Goal: Task Accomplishment & Management: Manage account settings

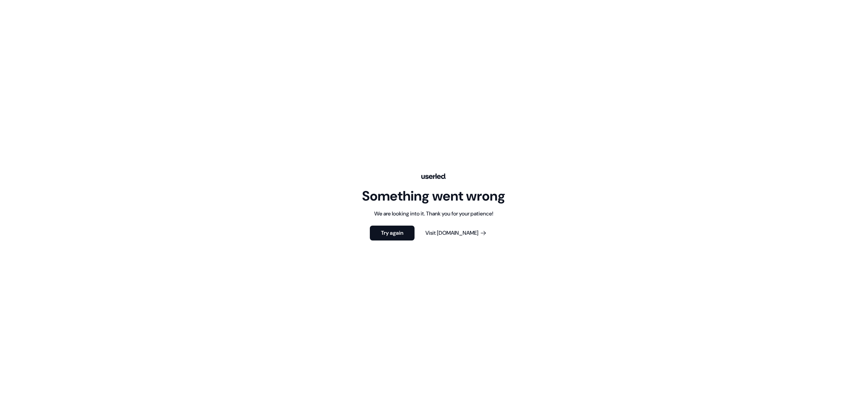
click at [284, 60] on div "Something went wrong We are looking into it. Thank you for your patience! Try a…" at bounding box center [433, 207] width 867 height 414
click at [163, 41] on div "Something went wrong We are looking into it. Thank you for your patience! Try a…" at bounding box center [433, 207] width 867 height 414
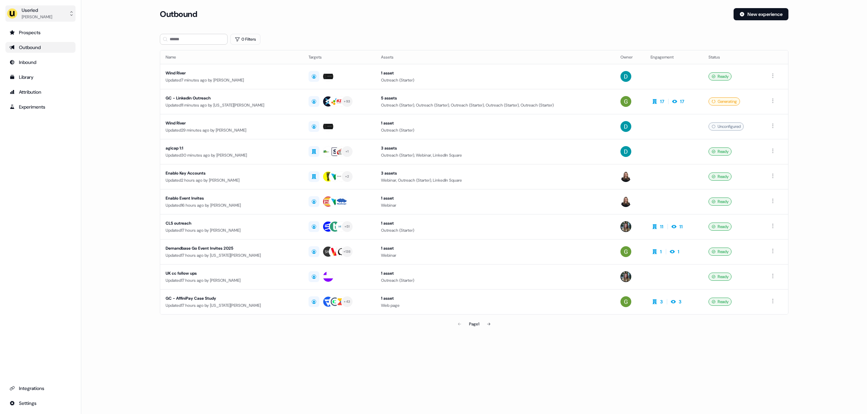
click at [59, 13] on button "Userled [PERSON_NAME]" at bounding box center [40, 13] width 70 height 16
click at [53, 29] on div "Impersonate (Admin)" at bounding box center [40, 32] width 64 height 12
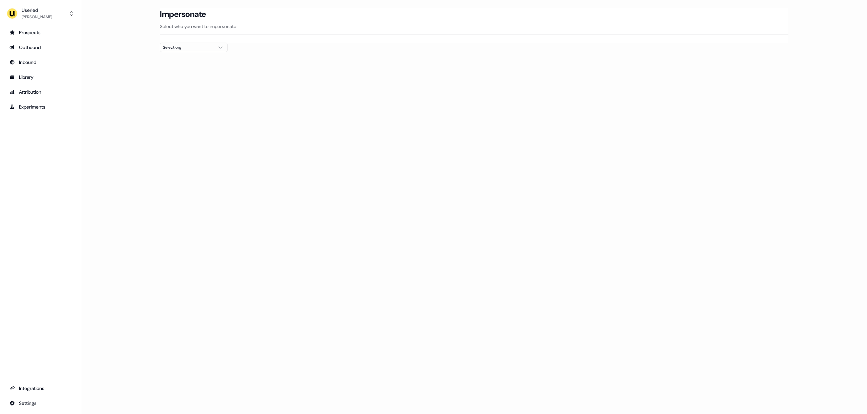
click at [196, 47] on div "Select org" at bounding box center [188, 47] width 51 height 7
type input "*****"
click at [180, 69] on div "Canva" at bounding box center [193, 71] width 67 height 11
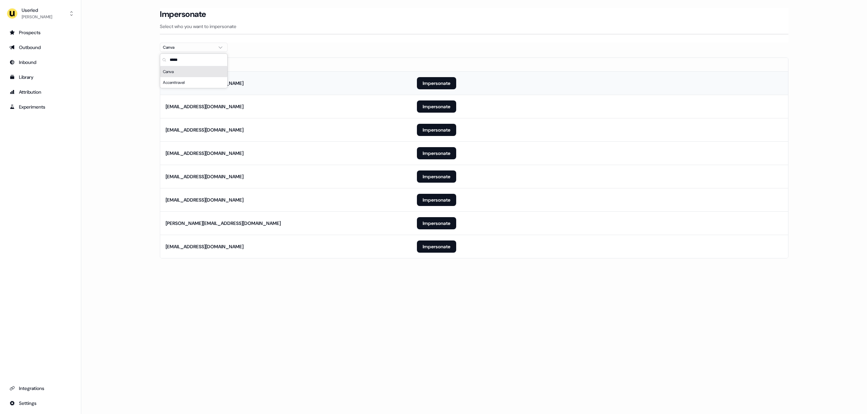
drag, startPoint x: 328, startPoint y: 67, endPoint x: 379, endPoint y: 77, distance: 51.7
click at [329, 67] on th "Email" at bounding box center [285, 65] width 251 height 14
click at [442, 82] on button "Impersonate" at bounding box center [436, 83] width 39 height 12
